Goal: Information Seeking & Learning: Find specific fact

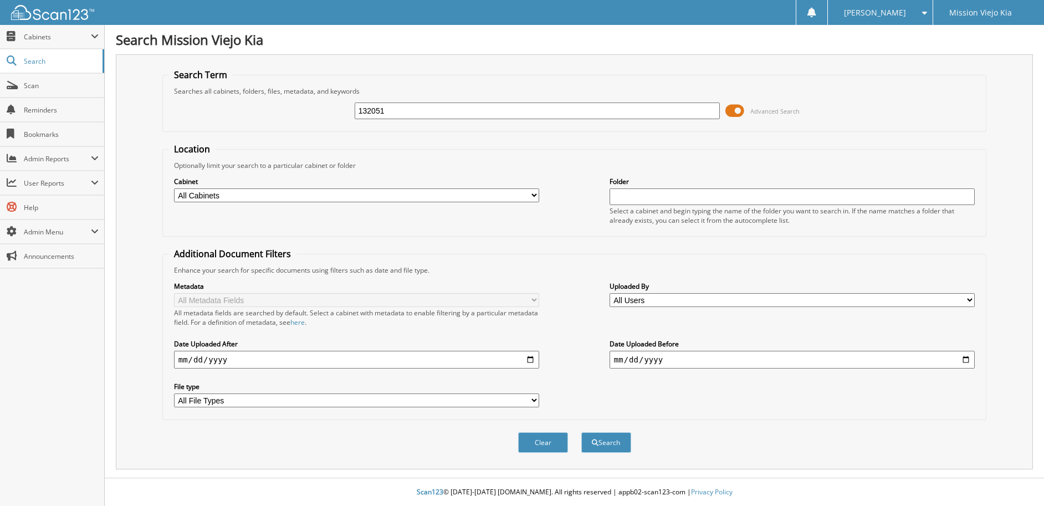
type input "132051"
click at [581, 432] on button "Search" at bounding box center [606, 442] width 50 height 21
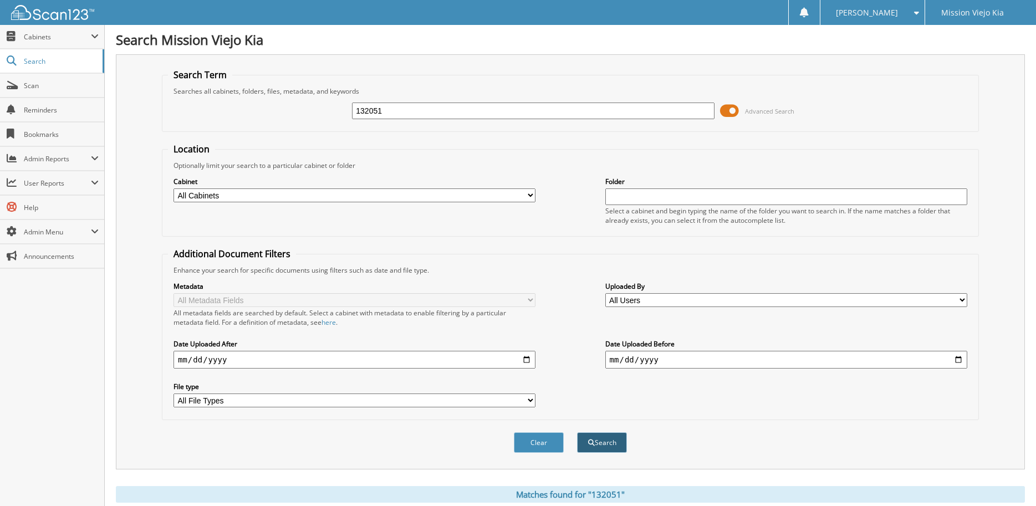
click at [601, 448] on button "Search" at bounding box center [602, 442] width 50 height 21
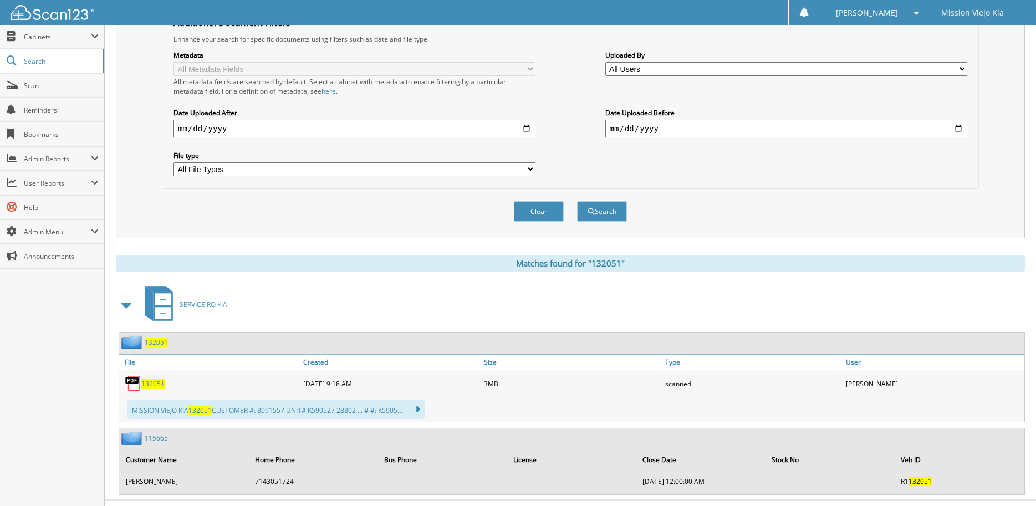
scroll to position [254, 0]
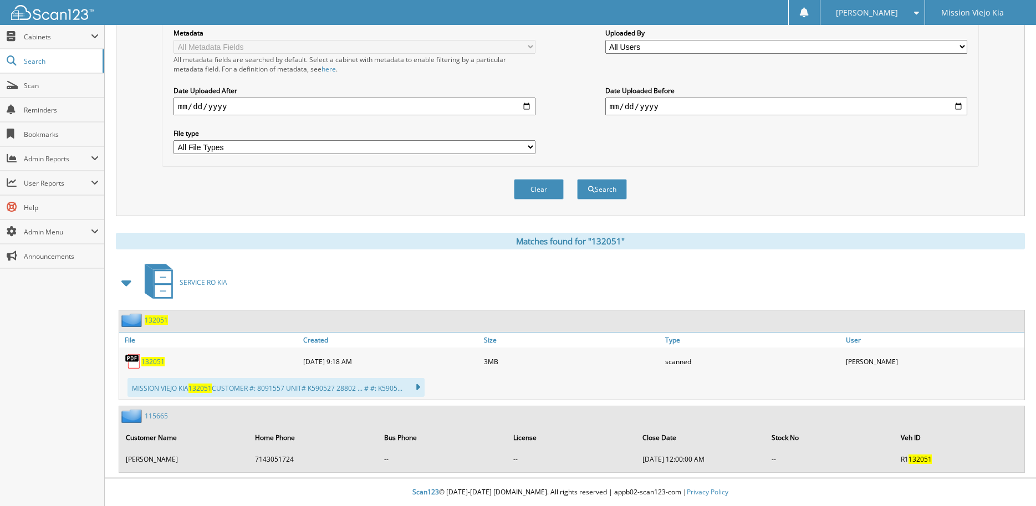
click at [152, 362] on span "132051" at bounding box center [152, 361] width 23 height 9
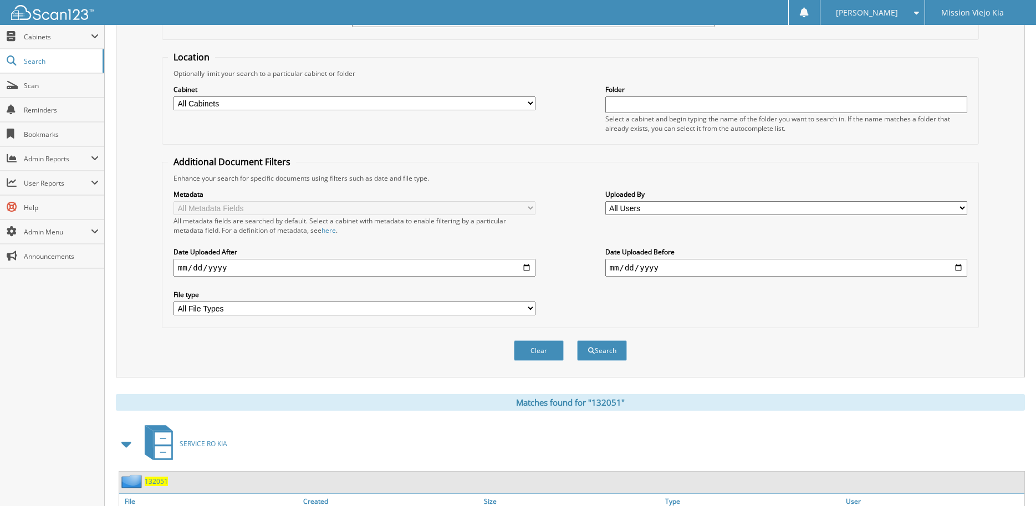
scroll to position [0, 0]
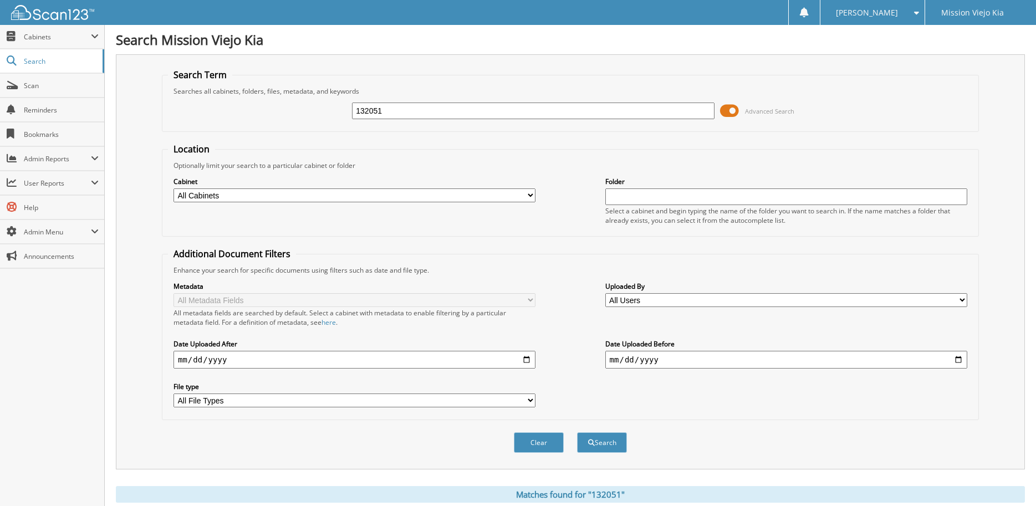
drag, startPoint x: 398, startPoint y: 109, endPoint x: 323, endPoint y: 123, distance: 76.2
click at [326, 122] on div "132051 Advanced Search" at bounding box center [570, 111] width 805 height 30
type input "131375"
click at [577, 432] on button "Search" at bounding box center [602, 442] width 50 height 21
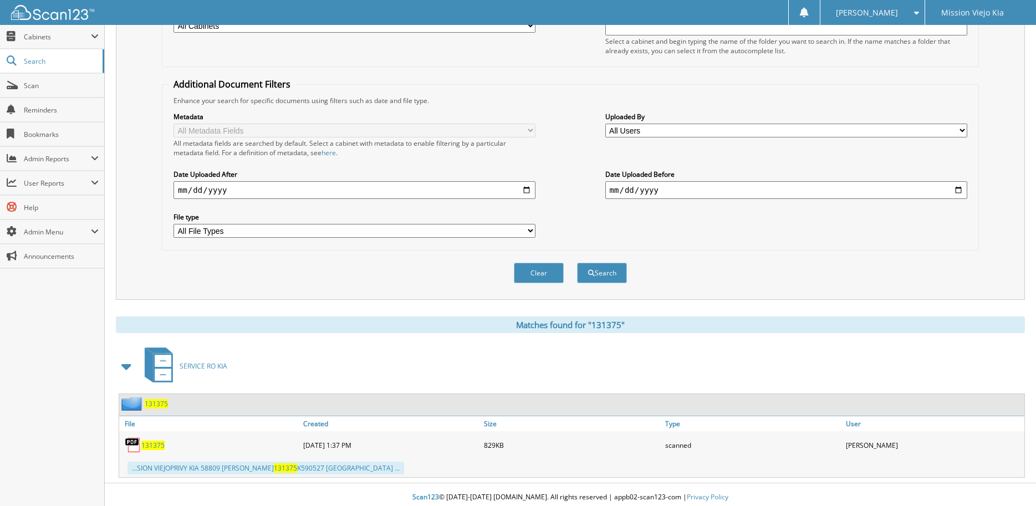
scroll to position [175, 0]
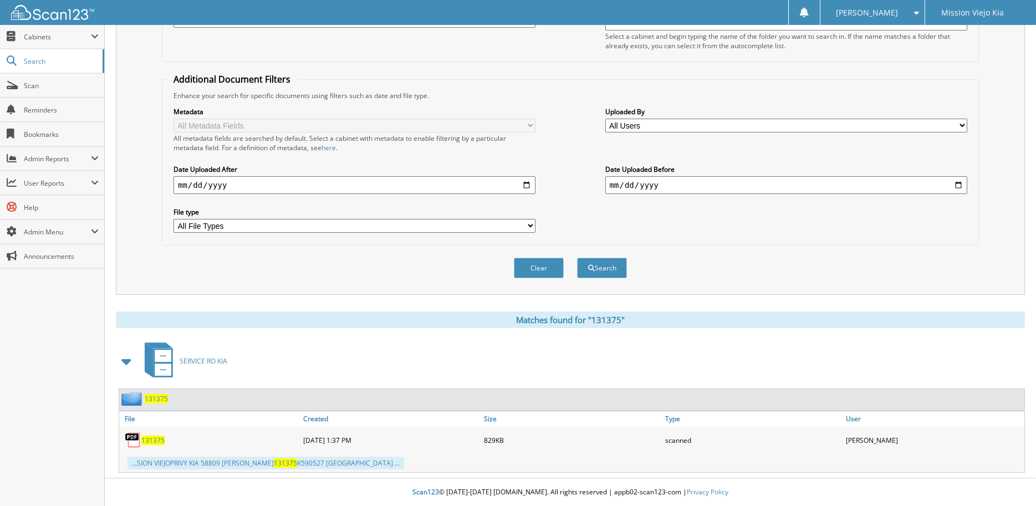
click at [153, 440] on span "131375" at bounding box center [152, 440] width 23 height 9
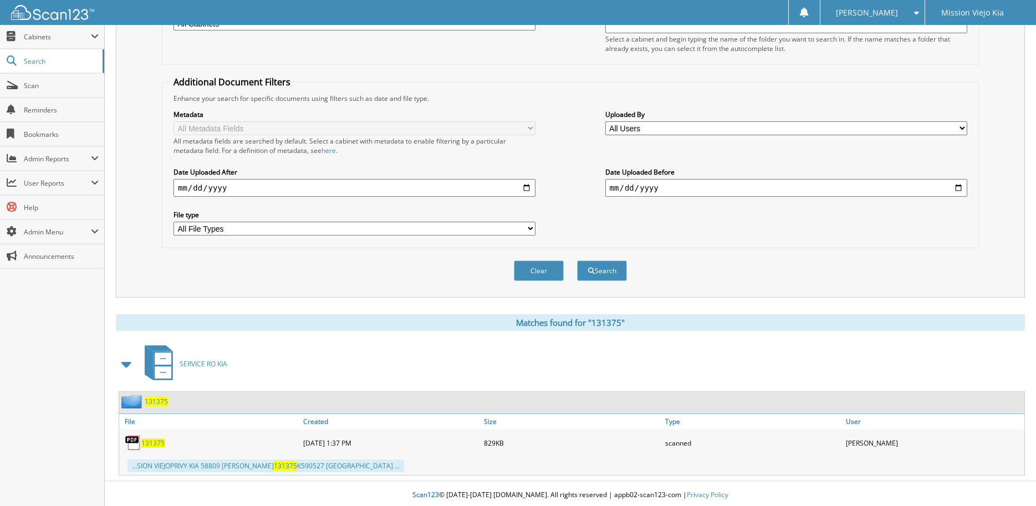
scroll to position [0, 0]
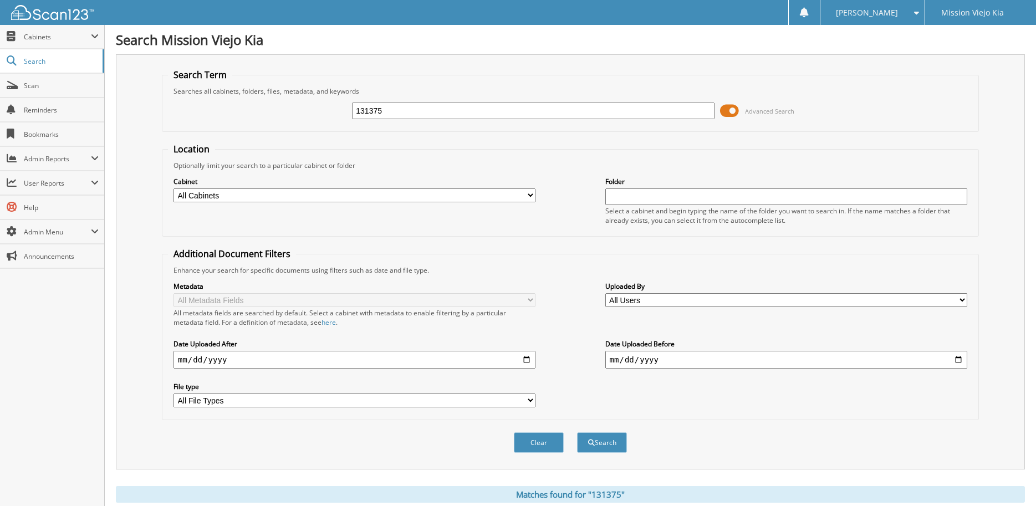
click at [393, 109] on input "131375" at bounding box center [533, 111] width 362 height 17
type input "1"
type input "129993"
click at [577, 432] on button "Search" at bounding box center [602, 442] width 50 height 21
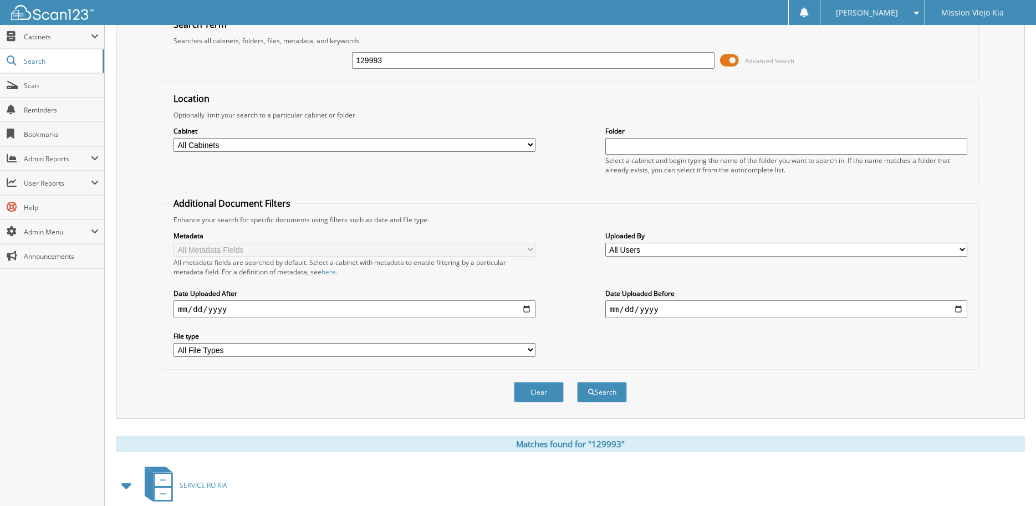
scroll to position [181, 0]
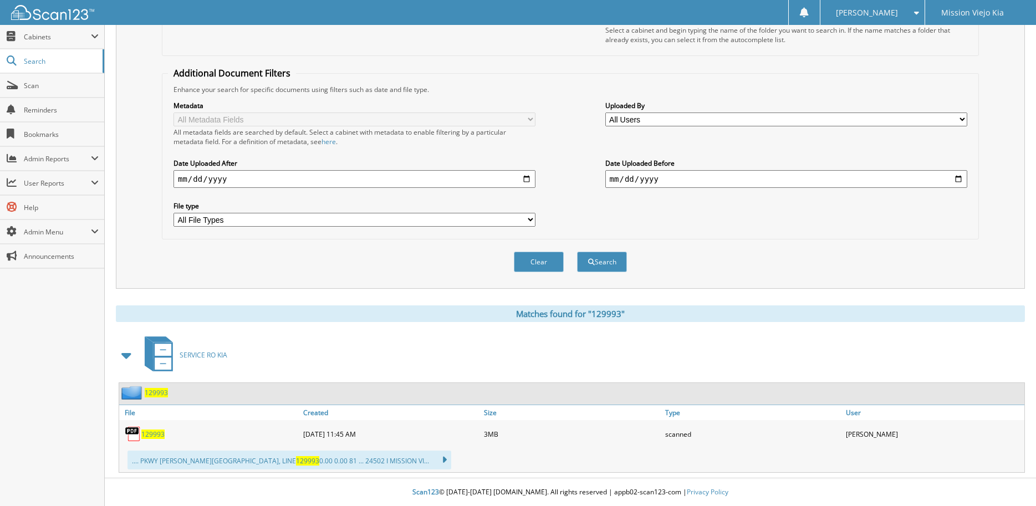
click at [155, 434] on span "129993" at bounding box center [152, 433] width 23 height 9
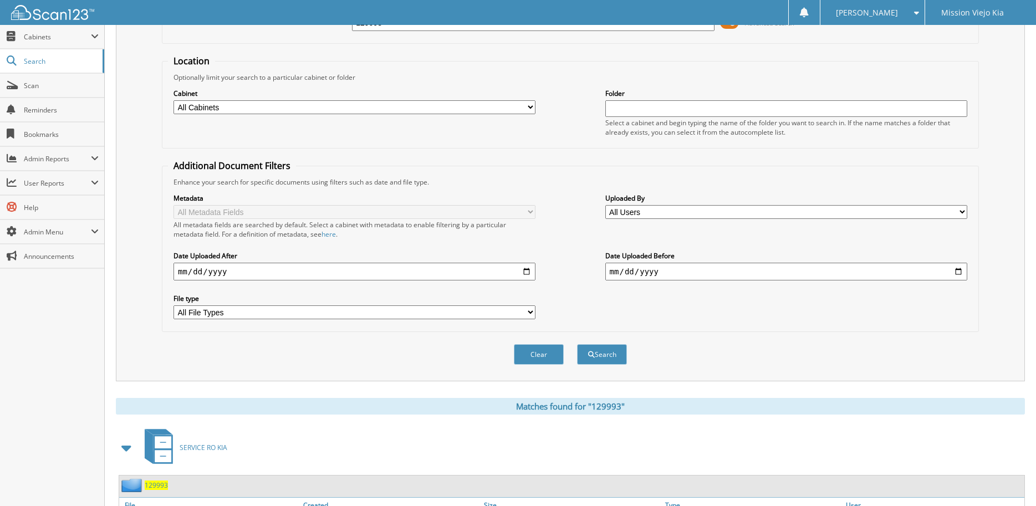
scroll to position [0, 0]
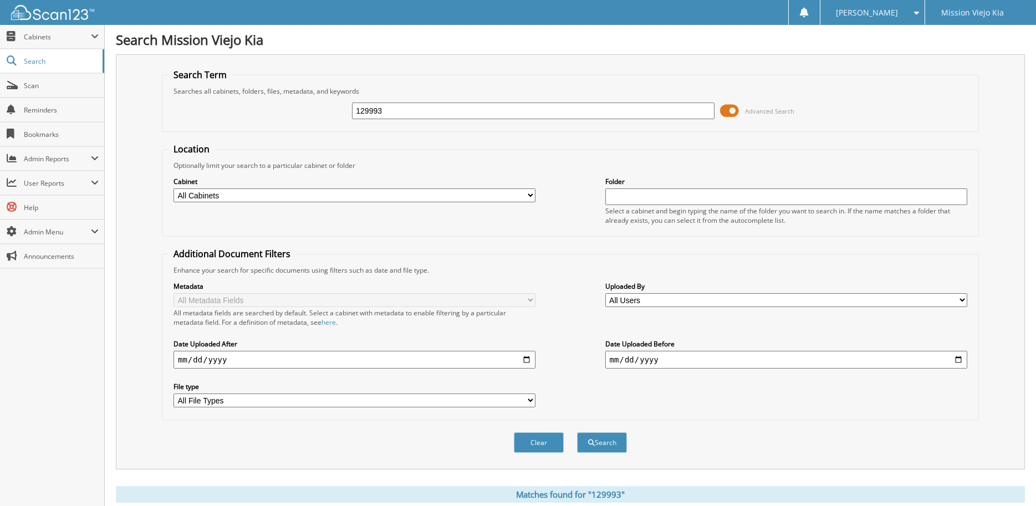
click at [399, 111] on input "129993" at bounding box center [533, 111] width 362 height 17
type input "1"
type input "129884"
click at [577, 432] on button "Search" at bounding box center [602, 442] width 50 height 21
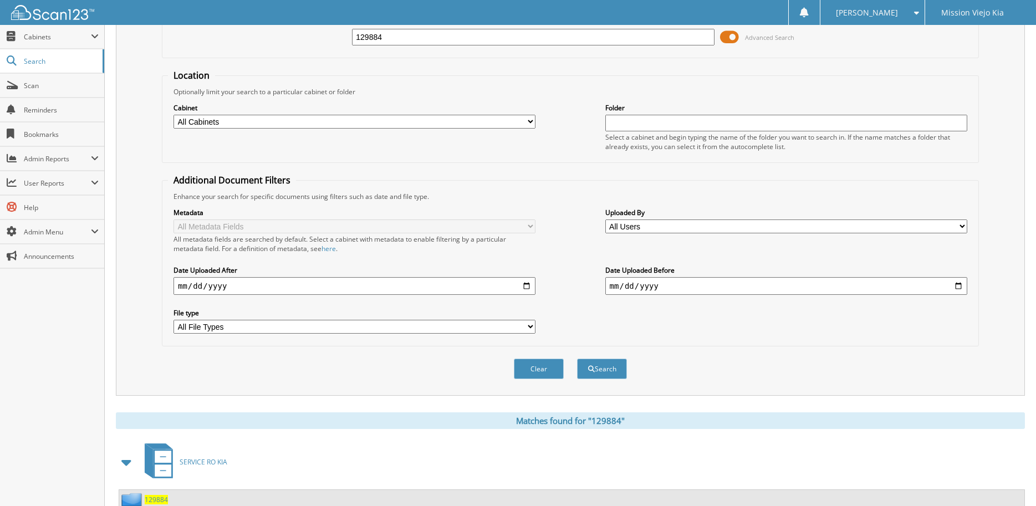
scroll to position [332, 0]
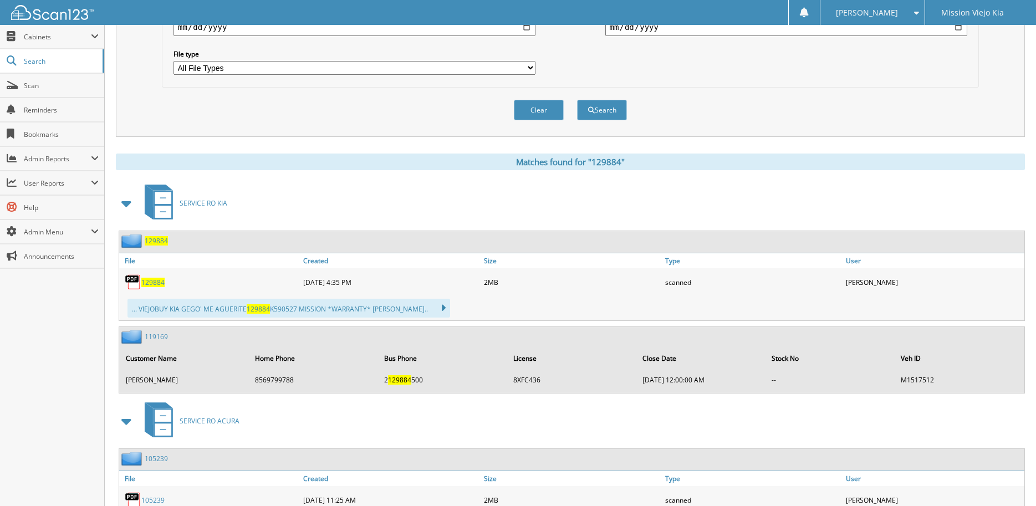
click at [156, 285] on span "129884" at bounding box center [152, 282] width 23 height 9
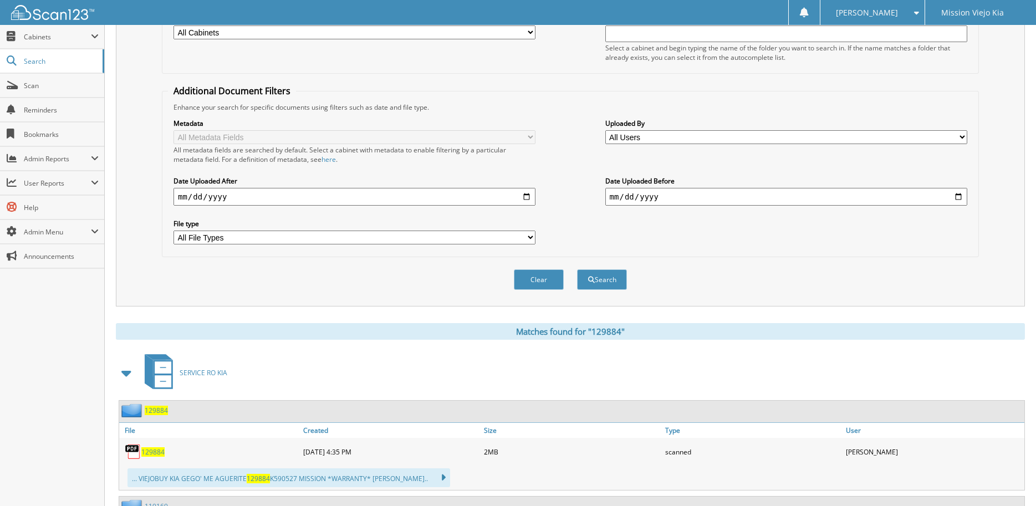
scroll to position [0, 0]
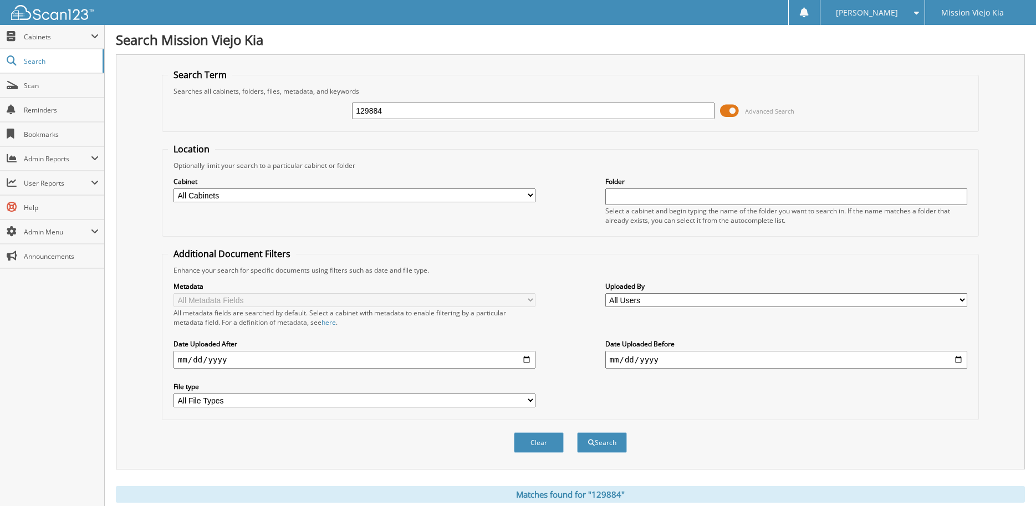
click at [386, 106] on input "129884" at bounding box center [533, 111] width 362 height 17
type input "1"
type input "129636"
click at [577, 432] on button "Search" at bounding box center [602, 442] width 50 height 21
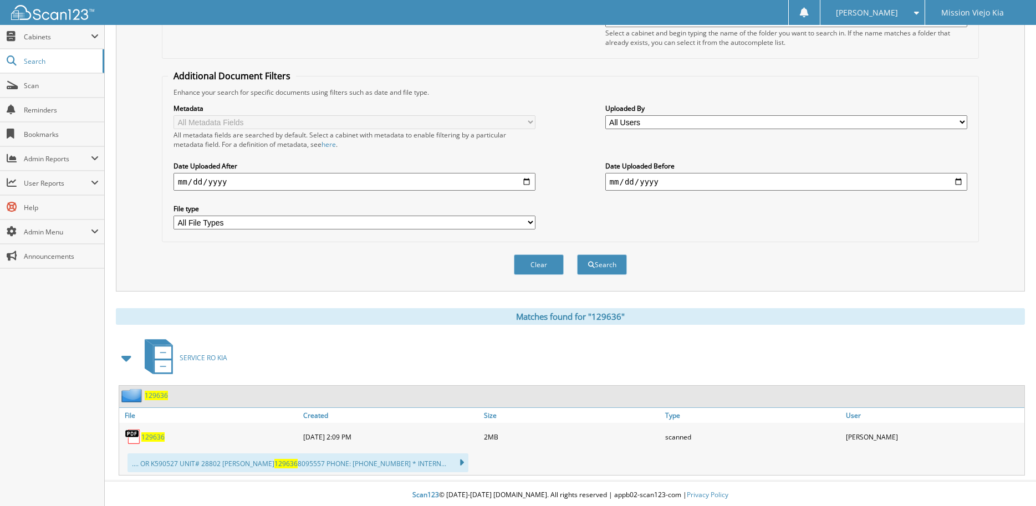
scroll to position [181, 0]
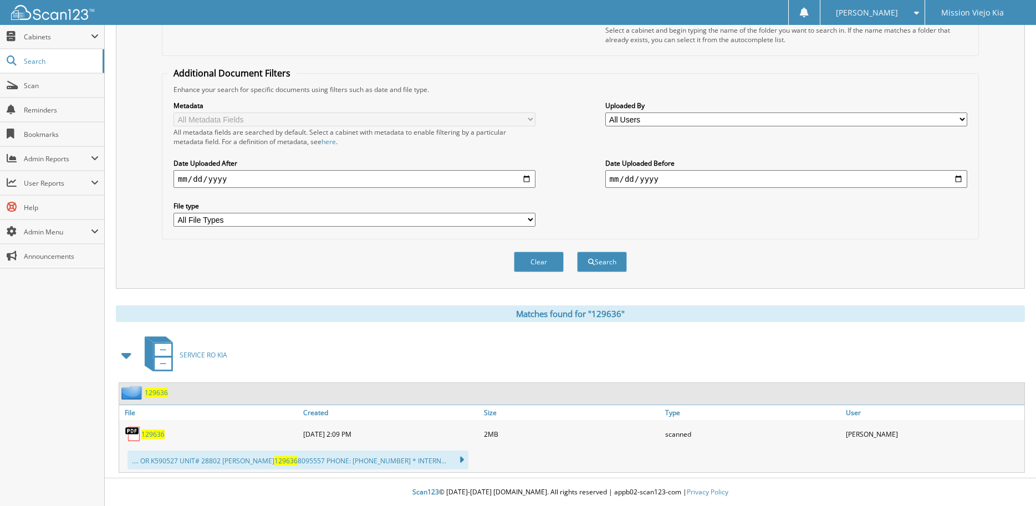
click at [150, 436] on span "129636" at bounding box center [152, 433] width 23 height 9
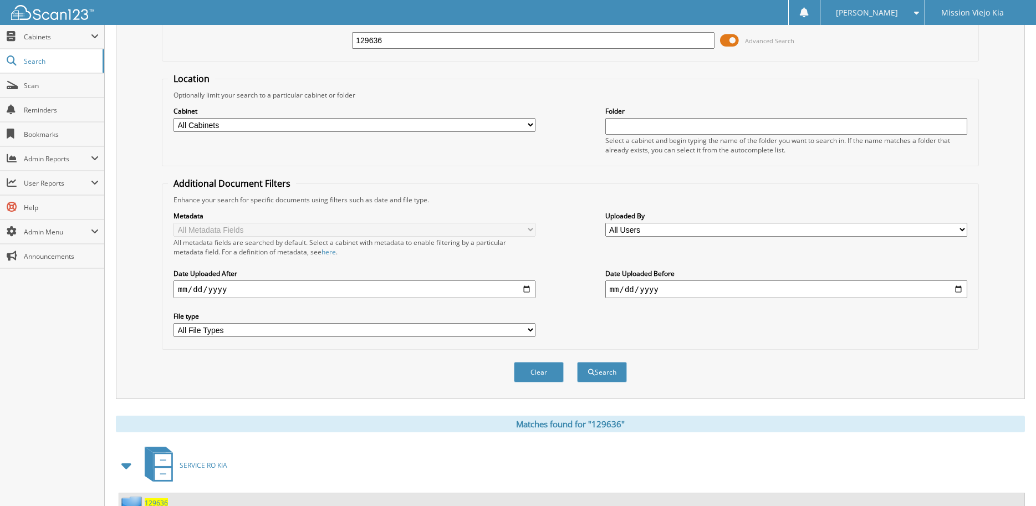
scroll to position [0, 0]
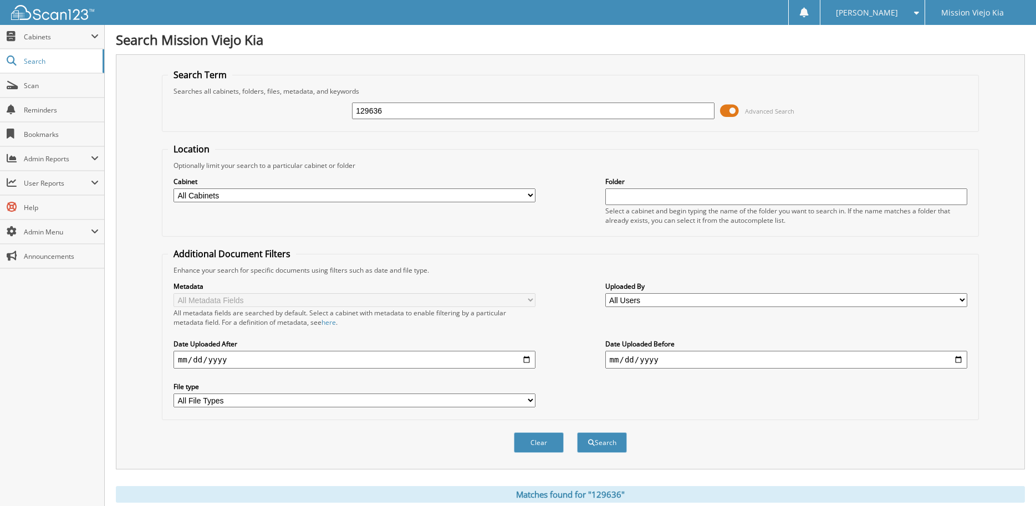
click at [392, 108] on input "129636" at bounding box center [533, 111] width 362 height 17
type input "1"
type input "128268"
click at [577, 432] on button "Search" at bounding box center [602, 442] width 50 height 21
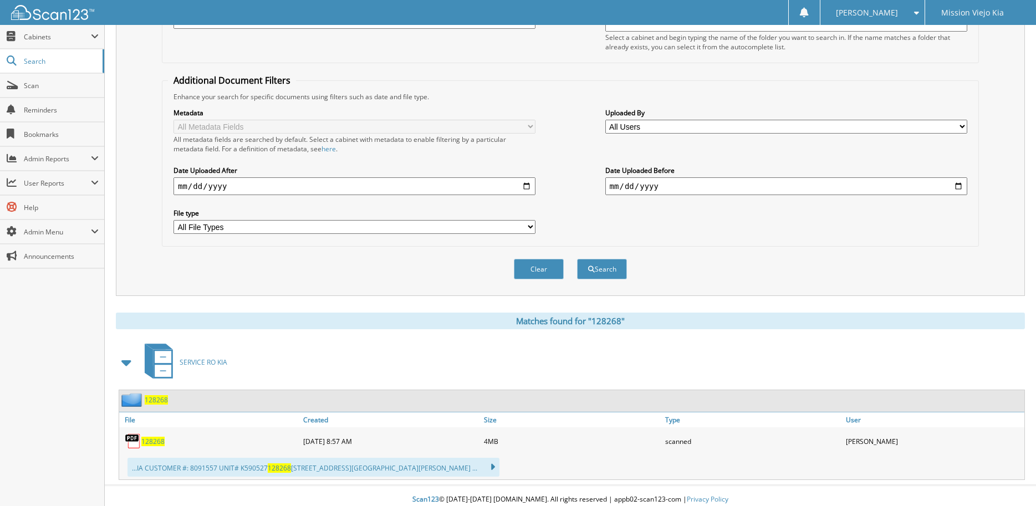
scroll to position [181, 0]
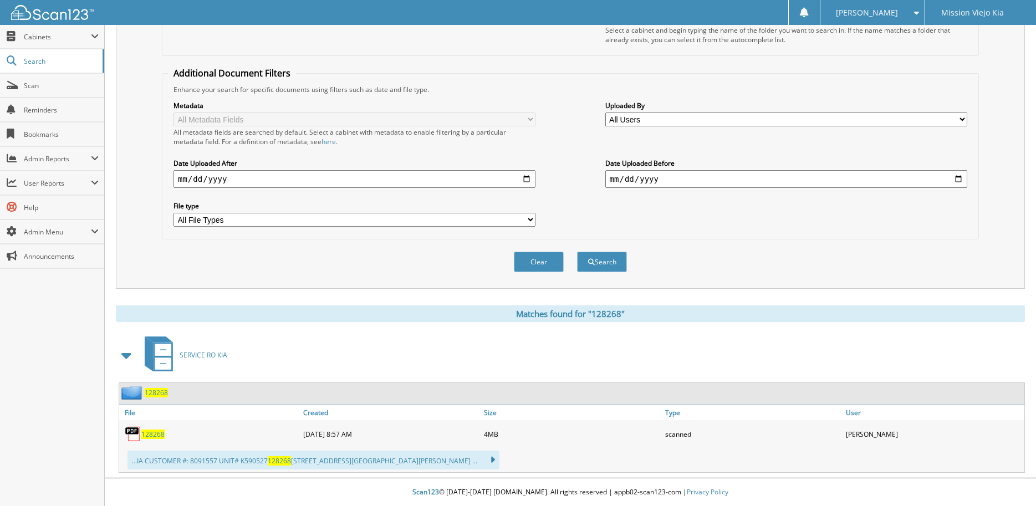
click at [147, 436] on span "128268" at bounding box center [152, 433] width 23 height 9
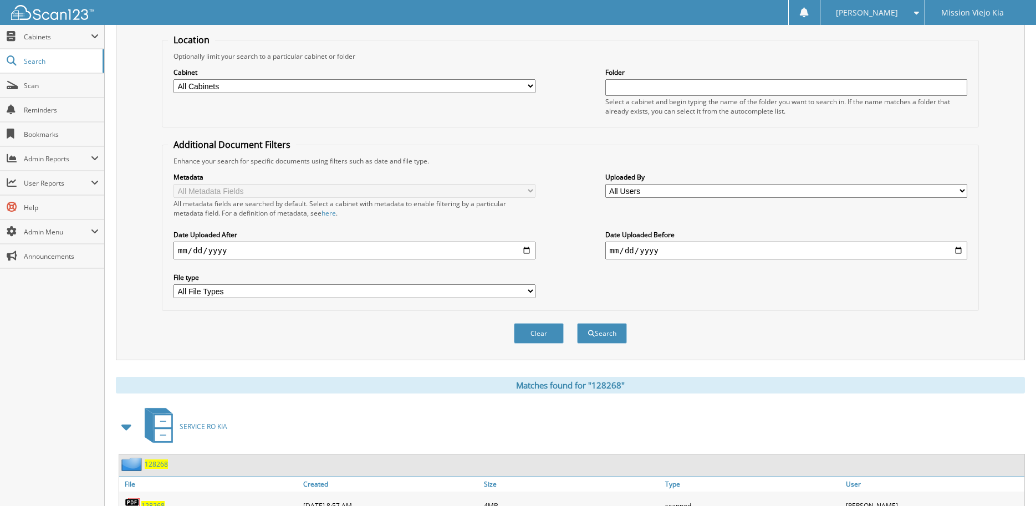
scroll to position [0, 0]
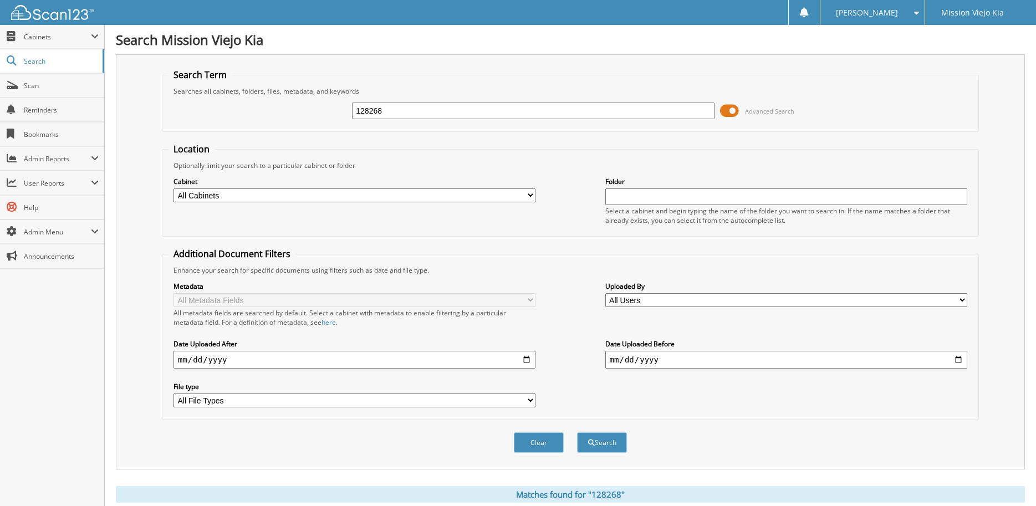
click at [391, 111] on input "128268" at bounding box center [533, 111] width 362 height 17
type input "1"
type input "127736"
click at [577, 432] on button "Search" at bounding box center [602, 442] width 50 height 21
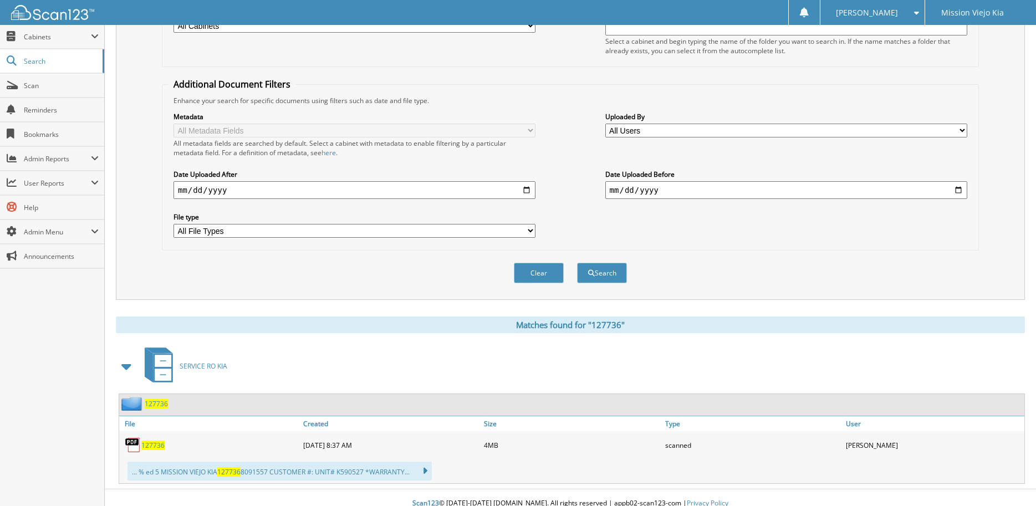
scroll to position [181, 0]
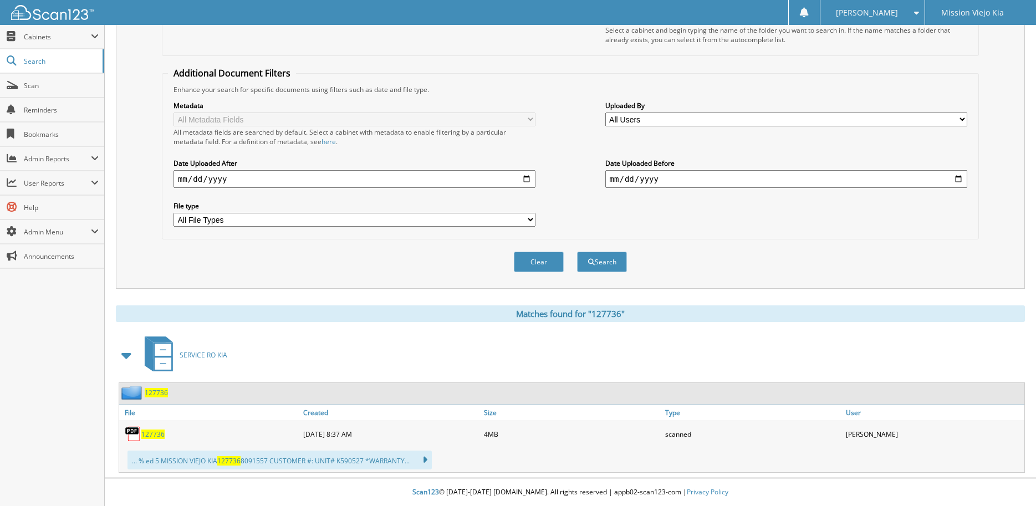
click at [153, 436] on span "127736" at bounding box center [152, 433] width 23 height 9
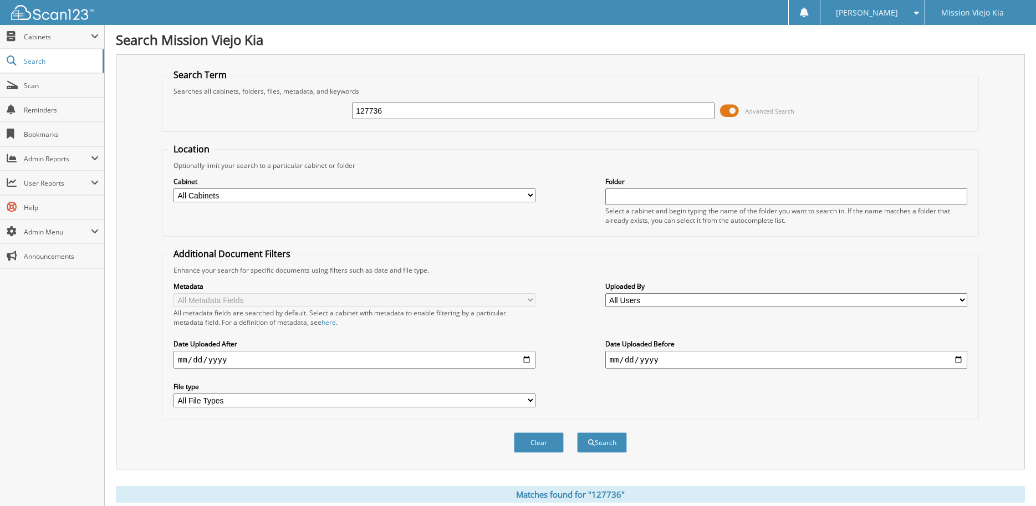
click at [399, 110] on input "127736" at bounding box center [533, 111] width 362 height 17
type input "1"
type input "124076"
click at [577, 432] on button "Search" at bounding box center [602, 442] width 50 height 21
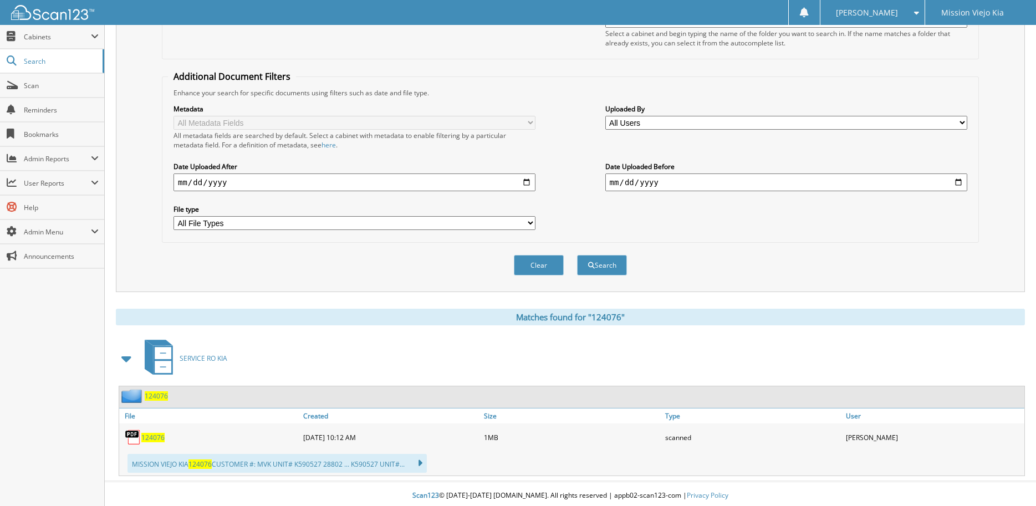
scroll to position [181, 0]
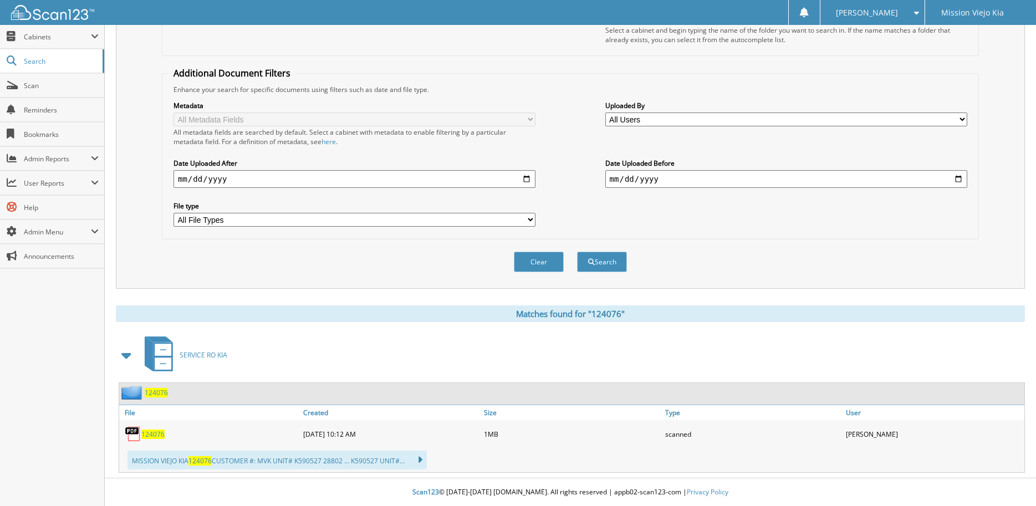
click at [160, 436] on span "124076" at bounding box center [152, 433] width 23 height 9
click at [120, 342] on span at bounding box center [127, 355] width 22 height 27
